Goal: Submit feedback/report problem

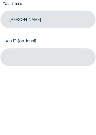
scroll to position [224, 0]
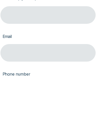
type input "[PERSON_NAME]"
click at [32, 107] on input "Email" at bounding box center [48, 114] width 84 height 15
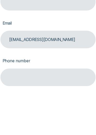
type input "[EMAIL_ADDRESS][DOMAIN_NAME]"
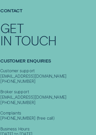
scroll to position [0, 0]
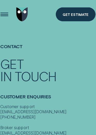
click at [5, 12] on div "Open Menu" at bounding box center [9, 12] width 17 height 17
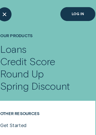
click at [30, 65] on div "Round Up" at bounding box center [48, 64] width 84 height 11
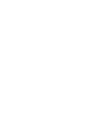
scroll to position [1171, 0]
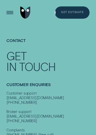
click at [78, 13] on div "Get Estimate" at bounding box center [72, 13] width 23 height 3
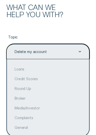
scroll to position [19, 0]
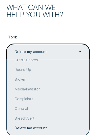
click at [39, 133] on div "Delete my account" at bounding box center [48, 129] width 83 height 10
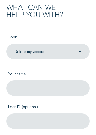
click at [42, 93] on input "Your name" at bounding box center [48, 88] width 84 height 15
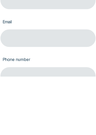
type input "[PERSON_NAME]"
click at [29, 94] on input "Email" at bounding box center [48, 101] width 84 height 15
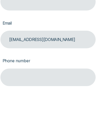
type input "[EMAIL_ADDRESS][DOMAIN_NAME]"
click at [28, 119] on input "Phone number" at bounding box center [48, 126] width 84 height 15
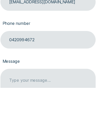
type input "0420994672"
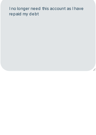
type textarea "I no longer need this account as I have repaid my debt"
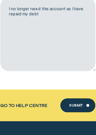
click at [70, 94] on div "Submit" at bounding box center [73, 93] width 12 height 3
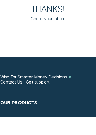
scroll to position [189, 0]
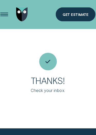
click at [4, 12] on div "Open Menu" at bounding box center [9, 12] width 17 height 17
